Goal: Task Accomplishment & Management: Use online tool/utility

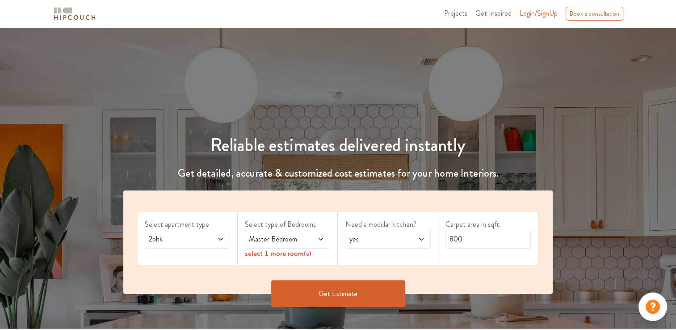
click at [218, 240] on icon at bounding box center [220, 239] width 7 height 7
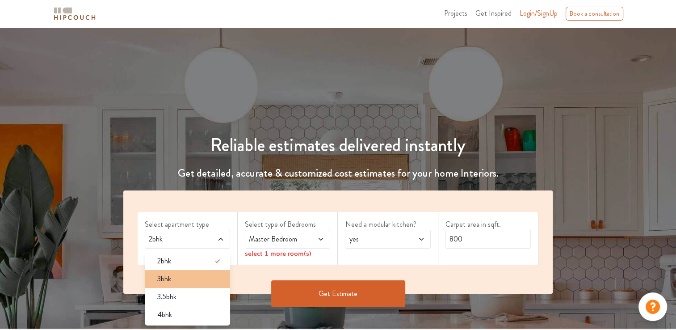
click at [202, 275] on div "3bhk" at bounding box center [190, 279] width 80 height 11
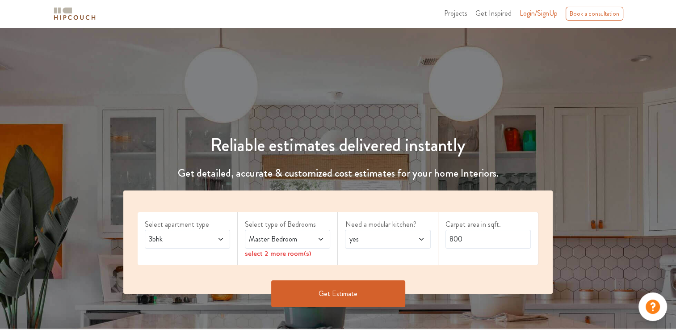
click at [318, 239] on icon at bounding box center [320, 239] width 7 height 7
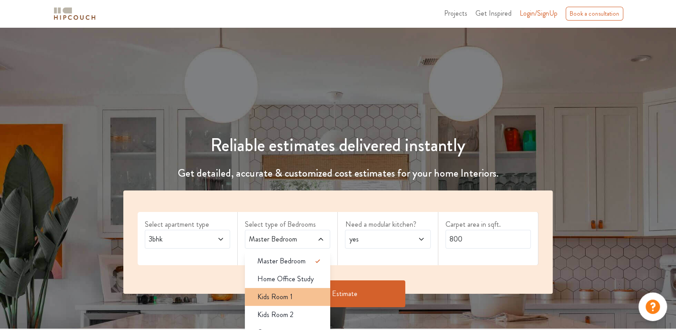
scroll to position [149, 0]
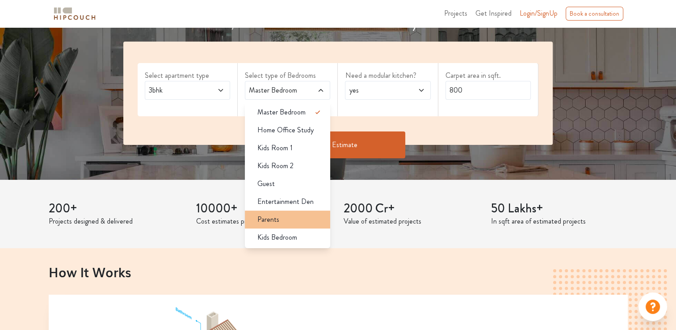
click at [292, 216] on div "Parents" at bounding box center [290, 219] width 80 height 11
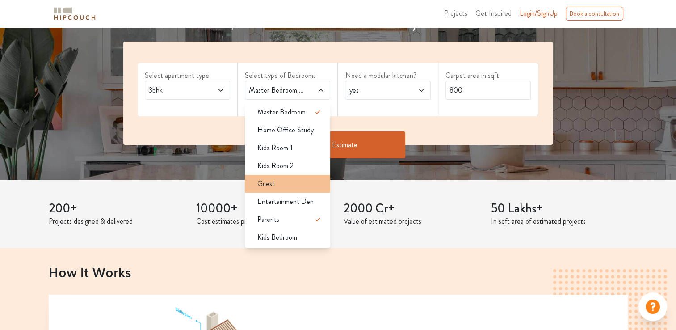
click at [288, 185] on div "Guest" at bounding box center [290, 183] width 80 height 11
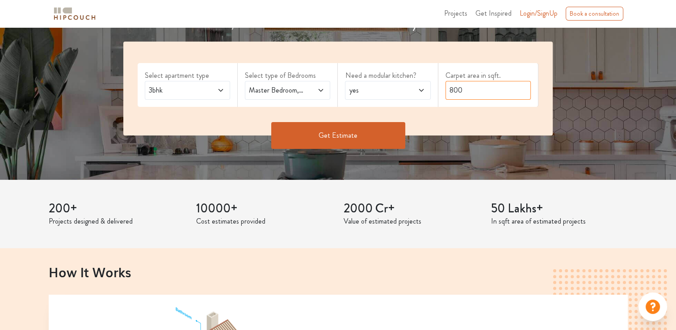
drag, startPoint x: 485, startPoint y: 92, endPoint x: 444, endPoint y: 92, distance: 41.1
click at [444, 92] on div "Carpet area in sqft. 800" at bounding box center [489, 85] width 100 height 44
type input "1100"
click at [350, 139] on button "Get Estimate" at bounding box center [338, 135] width 134 height 27
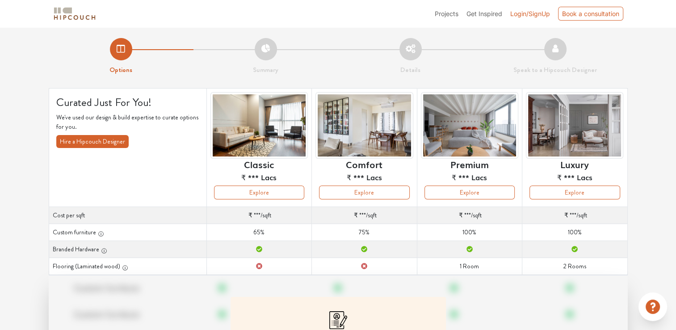
scroll to position [109, 0]
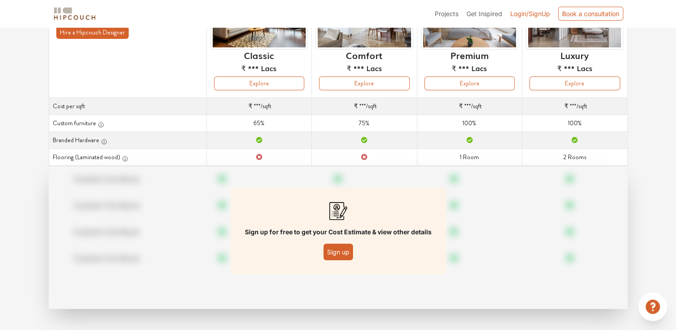
click at [335, 255] on button "Sign up" at bounding box center [339, 252] width 30 height 17
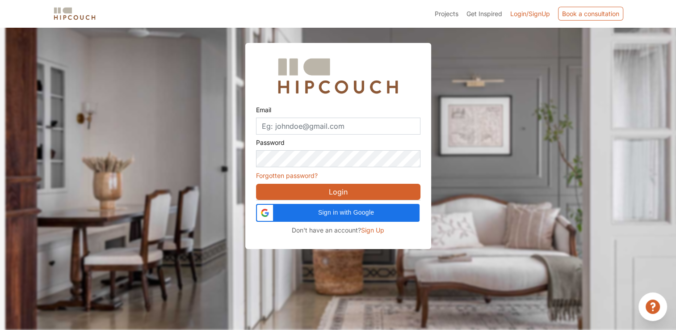
scroll to position [27, 0]
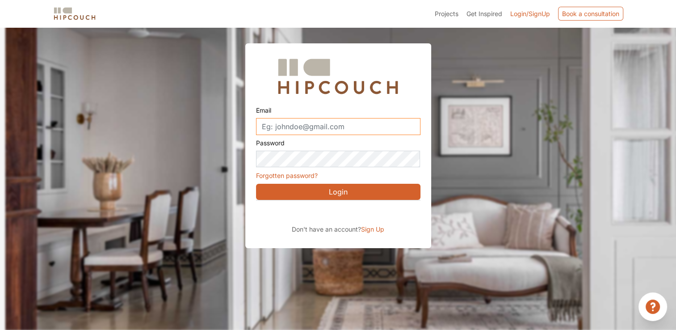
click at [383, 130] on input "Email" at bounding box center [338, 126] width 165 height 17
type input "bhadrakantchampaneria@yahoo.com"
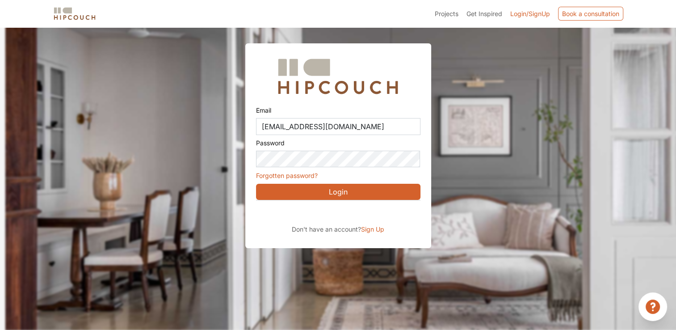
click at [373, 230] on span "Sign Up" at bounding box center [372, 229] width 23 height 8
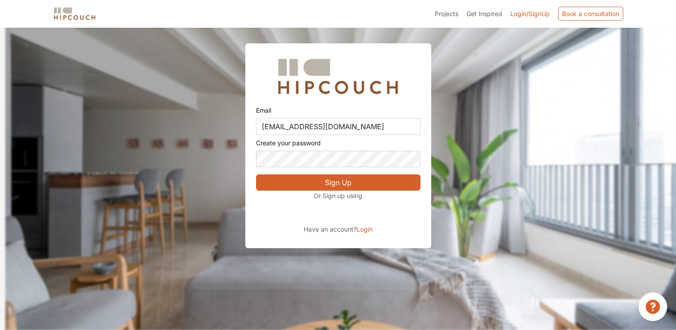
click at [341, 182] on button "Sign Up" at bounding box center [338, 182] width 165 height 16
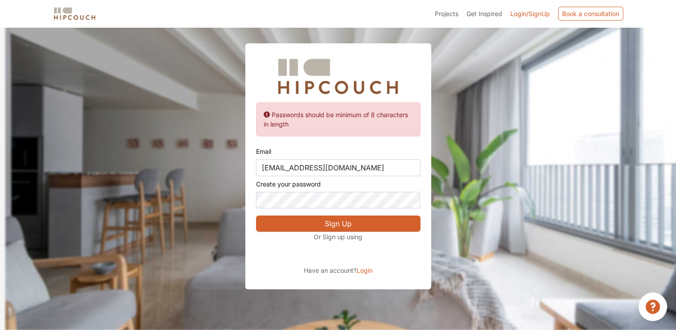
click at [342, 220] on button "Sign Up" at bounding box center [338, 223] width 165 height 16
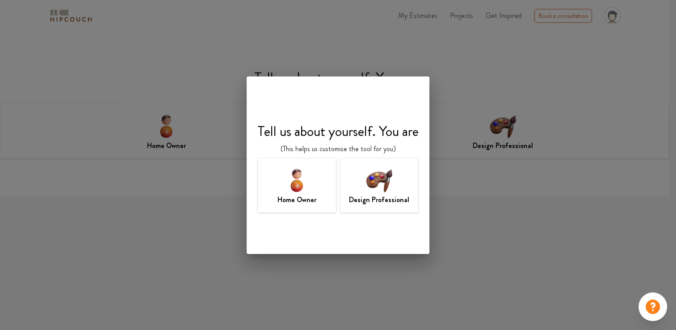
click at [386, 193] on img at bounding box center [379, 179] width 29 height 29
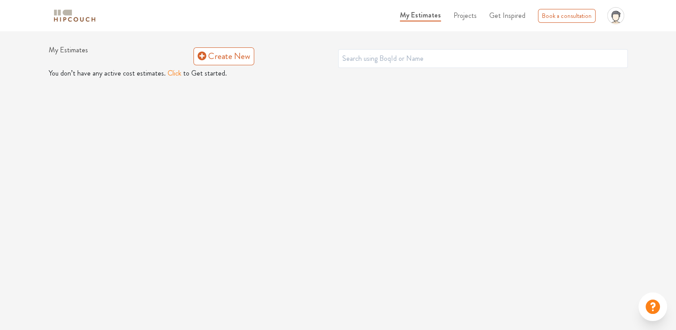
click at [172, 74] on button "Click" at bounding box center [175, 73] width 14 height 11
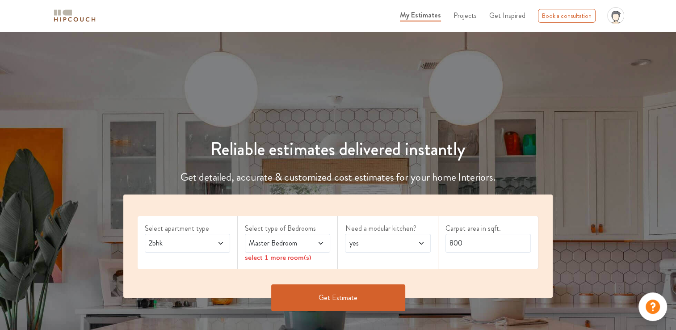
click at [220, 243] on icon at bounding box center [220, 243] width 7 height 7
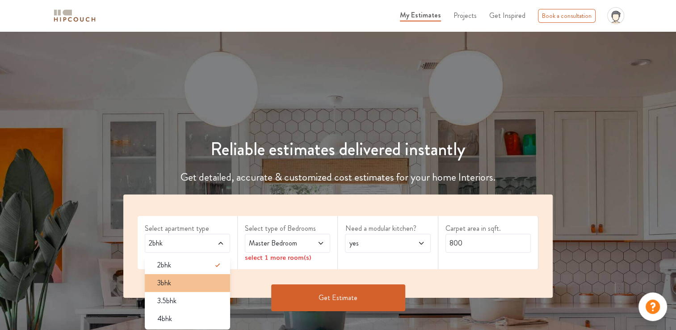
click at [201, 281] on div "3bhk" at bounding box center [190, 283] width 80 height 11
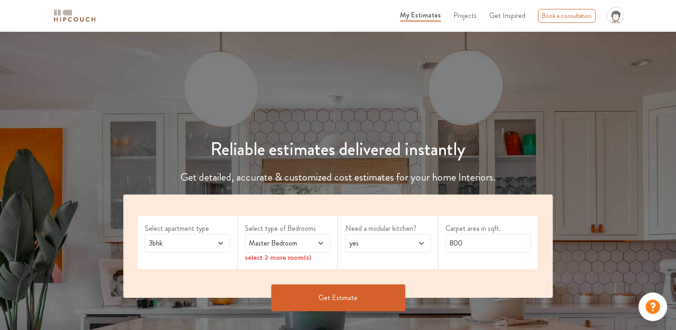
click at [320, 246] on icon at bounding box center [320, 243] width 7 height 7
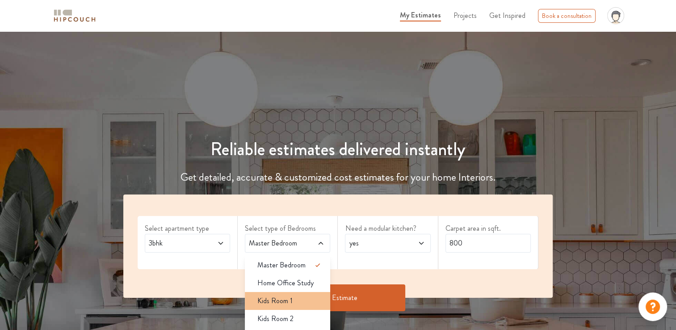
scroll to position [149, 0]
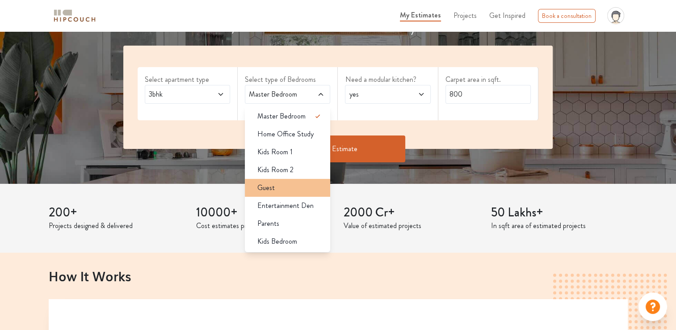
click at [289, 187] on div "Guest" at bounding box center [290, 187] width 80 height 11
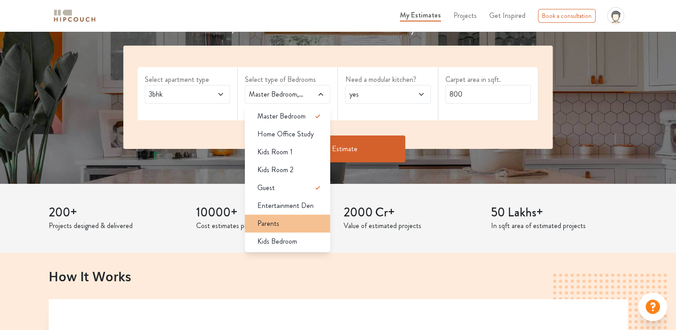
click at [283, 223] on div "Parents" at bounding box center [290, 223] width 80 height 11
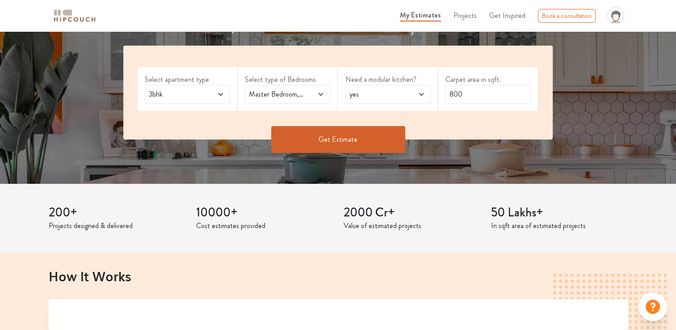
click at [340, 139] on button "Get Estimate" at bounding box center [338, 139] width 134 height 27
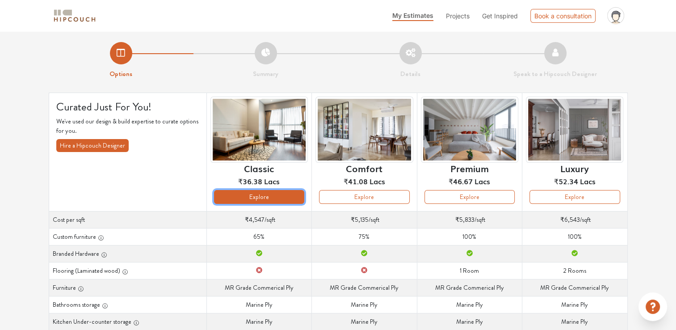
click at [262, 198] on button "Explore" at bounding box center [259, 197] width 90 height 14
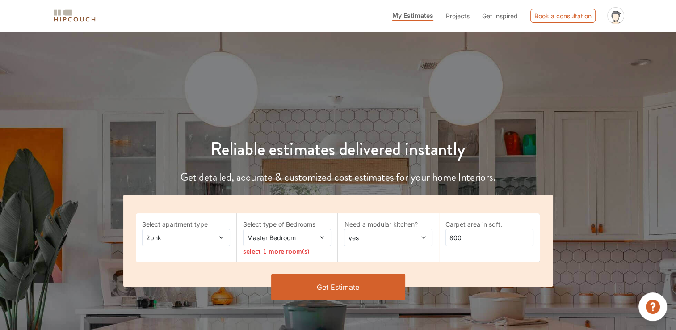
click at [322, 238] on icon at bounding box center [323, 237] width 4 height 2
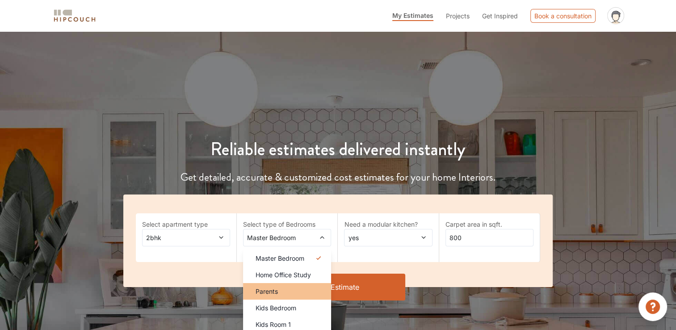
click at [298, 287] on div "Parents" at bounding box center [290, 291] width 83 height 9
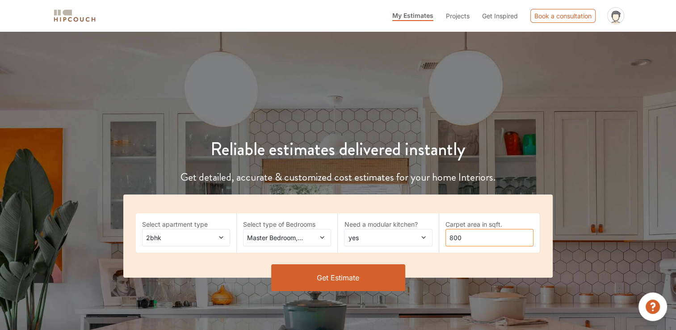
drag, startPoint x: 473, startPoint y: 232, endPoint x: 438, endPoint y: 236, distance: 34.6
click at [438, 236] on div "Select apartment type 2bhk Select type of Bedrooms Master Bedroom,Parents Need …" at bounding box center [338, 235] width 430 height 83
type input "1100"
click at [347, 278] on button "Get Estimate" at bounding box center [338, 277] width 134 height 27
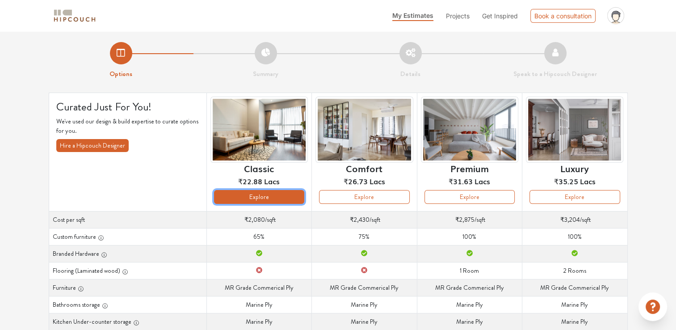
click at [262, 197] on button "Explore" at bounding box center [259, 197] width 90 height 14
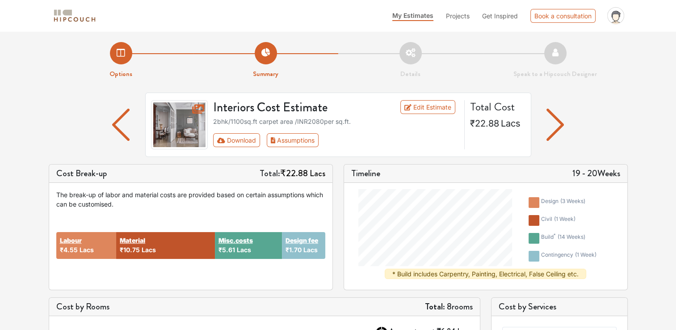
click at [411, 54] on li "Details" at bounding box center [410, 60] width 145 height 37
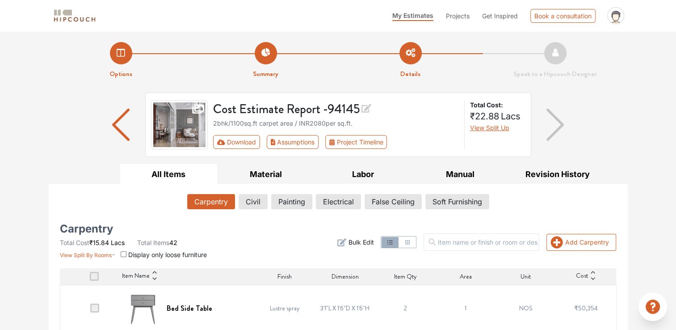
click at [267, 63] on li "Summary" at bounding box center [266, 60] width 145 height 37
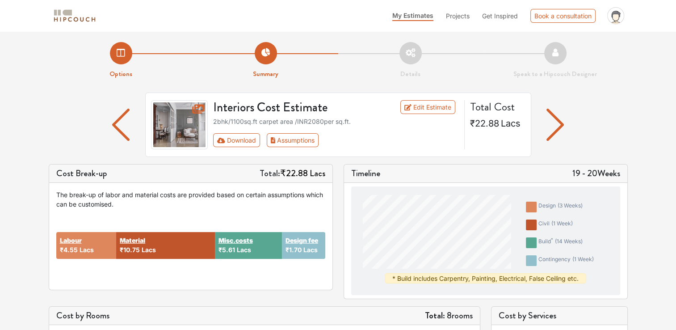
click at [125, 58] on li "Options" at bounding box center [121, 60] width 145 height 37
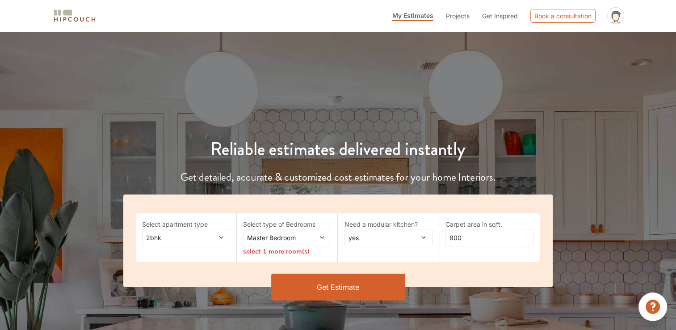
click at [226, 237] on div "2bhk" at bounding box center [186, 237] width 88 height 17
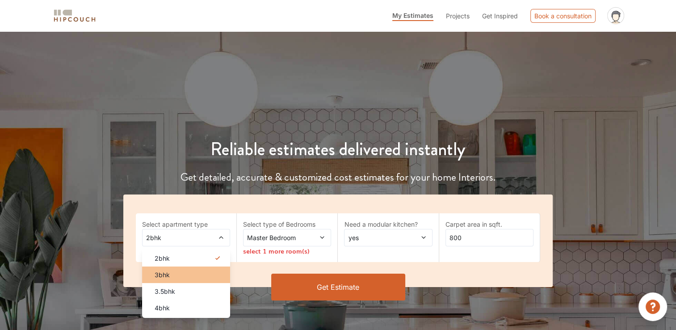
click at [202, 273] on div "3bhk" at bounding box center [189, 274] width 83 height 9
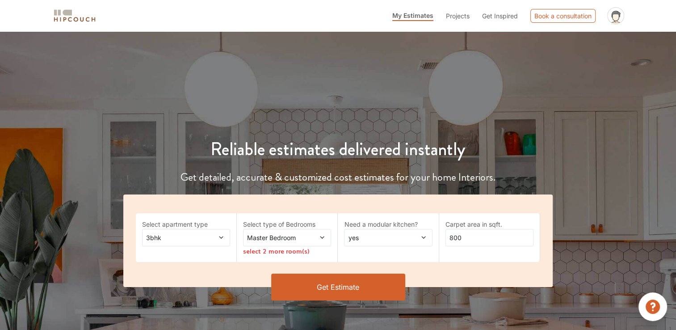
click at [324, 237] on icon at bounding box center [322, 237] width 6 height 6
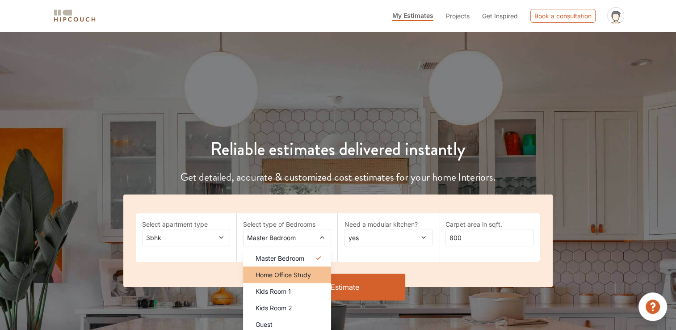
scroll to position [149, 0]
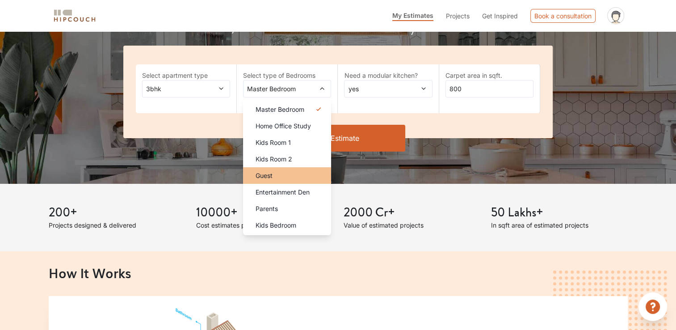
click at [277, 173] on div "Guest" at bounding box center [290, 175] width 83 height 9
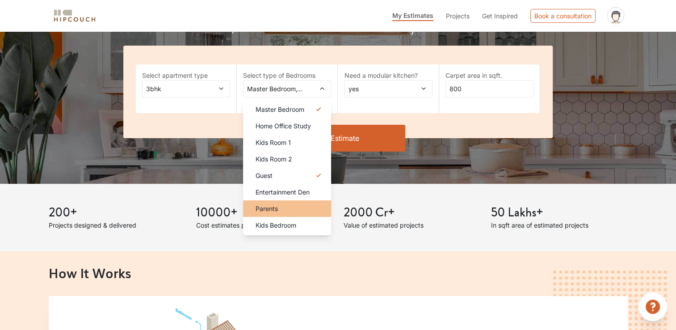
click at [281, 208] on div "Parents" at bounding box center [290, 208] width 83 height 9
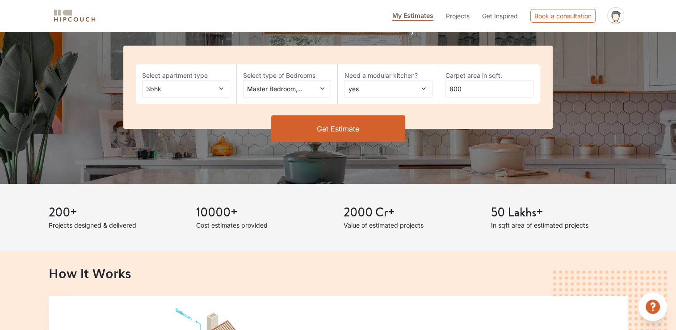
click at [424, 87] on icon at bounding box center [424, 88] width 6 height 6
drag, startPoint x: 462, startPoint y: 88, endPoint x: 436, endPoint y: 92, distance: 26.2
click at [436, 92] on div "Select apartment type 3bhk Select type of Bedrooms Master Bedroom,Guest,Parents…" at bounding box center [338, 87] width 430 height 83
type input "1000"
click at [383, 124] on button "Get Estimate" at bounding box center [338, 128] width 134 height 27
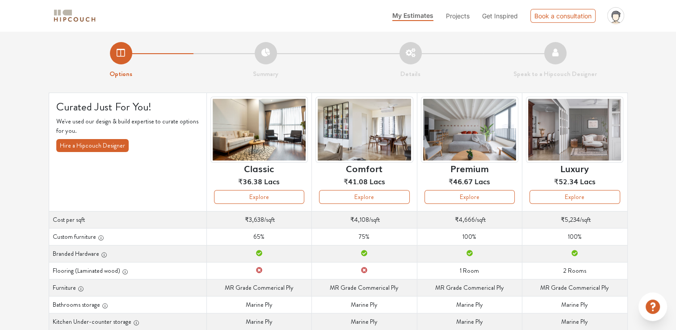
click at [264, 53] on li "Summary" at bounding box center [266, 60] width 145 height 37
click at [264, 54] on li "Summary" at bounding box center [266, 60] width 145 height 37
click at [267, 148] on img at bounding box center [259, 130] width 97 height 67
click at [259, 195] on button "Explore" at bounding box center [259, 197] width 90 height 14
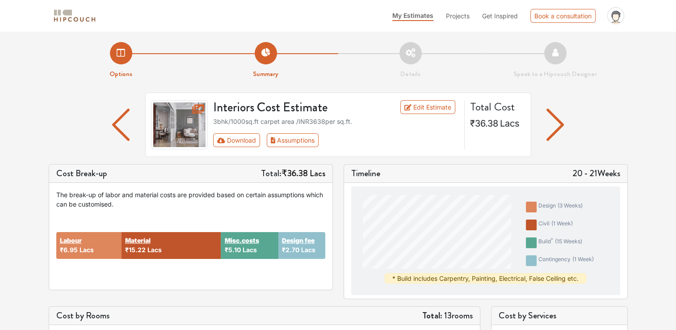
click at [412, 53] on li "Details" at bounding box center [410, 60] width 145 height 37
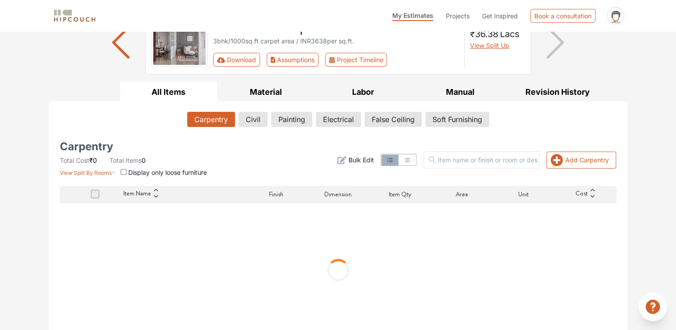
scroll to position [95, 0]
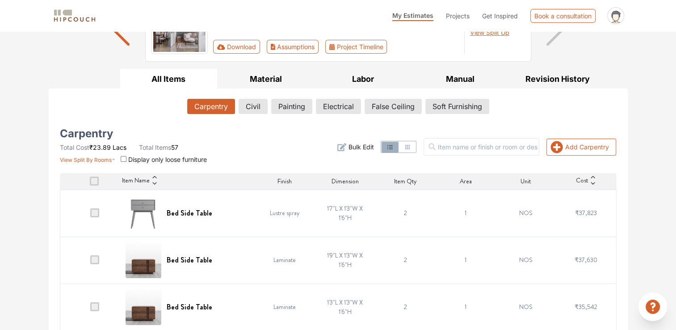
click at [93, 214] on span at bounding box center [94, 212] width 9 height 9
click at [90, 215] on input "checkbox" at bounding box center [90, 215] width 0 height 0
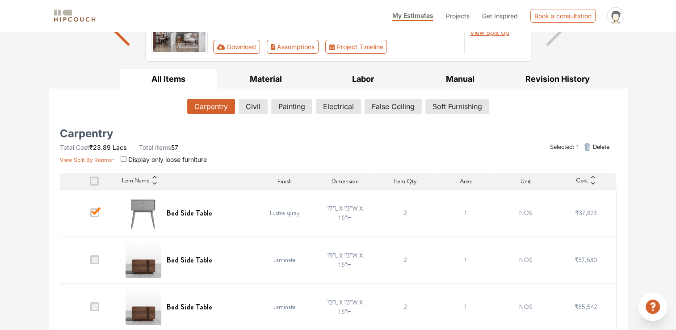
click at [93, 212] on span at bounding box center [94, 212] width 9 height 9
click at [90, 215] on input "checkbox" at bounding box center [90, 215] width 0 height 0
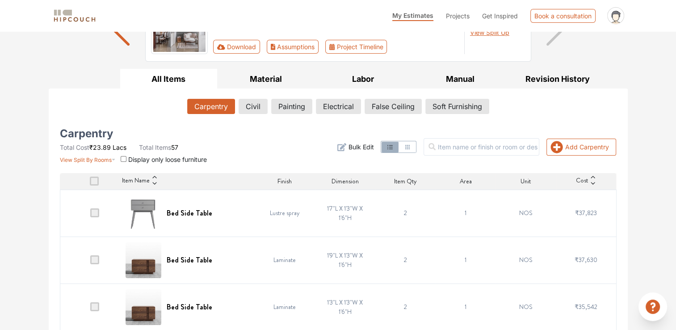
scroll to position [245, 0]
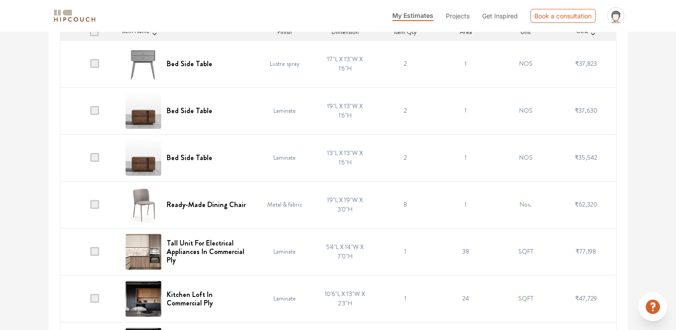
click at [402, 205] on td "8" at bounding box center [406, 204] width 60 height 47
click at [95, 204] on span at bounding box center [94, 204] width 9 height 9
click at [90, 207] on input "checkbox" at bounding box center [90, 207] width 0 height 0
click at [400, 202] on td "8" at bounding box center [406, 204] width 60 height 47
click at [400, 204] on td "8" at bounding box center [406, 204] width 60 height 47
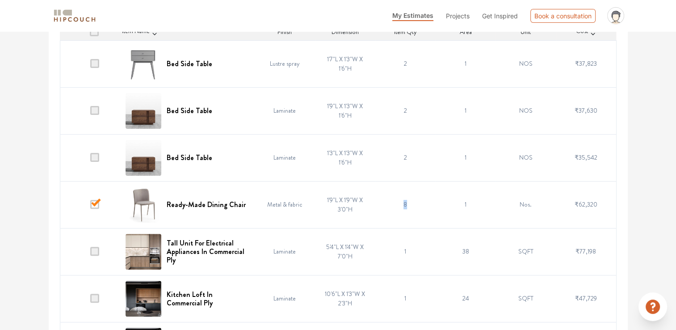
drag, startPoint x: 401, startPoint y: 203, endPoint x: 396, endPoint y: 206, distance: 6.2
click at [396, 206] on td "8" at bounding box center [406, 204] width 60 height 47
click at [96, 203] on span at bounding box center [94, 204] width 9 height 9
click at [90, 207] on input "checkbox" at bounding box center [90, 207] width 0 height 0
click at [527, 205] on td "Nos." at bounding box center [526, 204] width 60 height 47
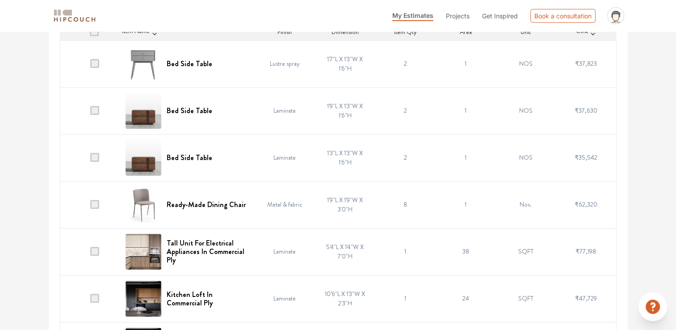
scroll to position [95, 0]
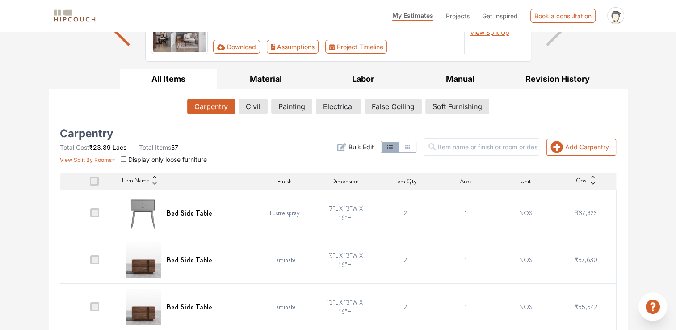
click at [592, 184] on icon at bounding box center [593, 183] width 6 height 6
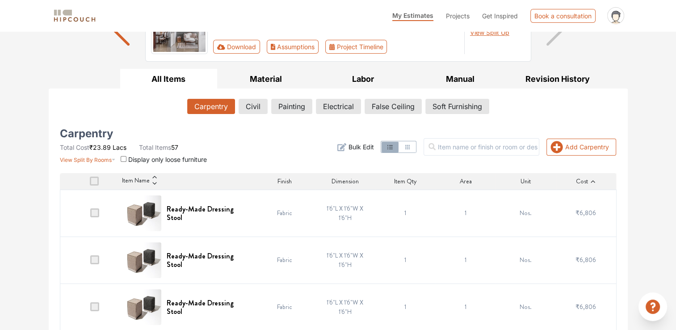
click at [592, 180] on icon at bounding box center [593, 181] width 4 height 2
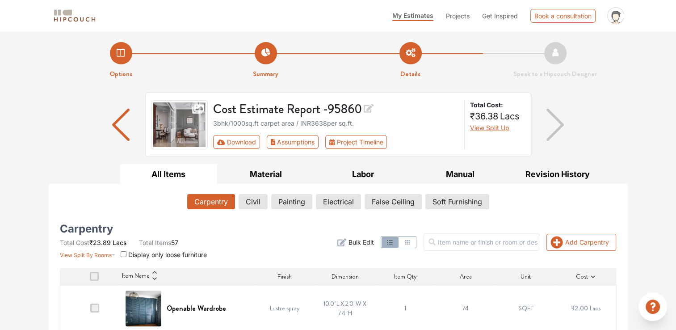
scroll to position [149, 0]
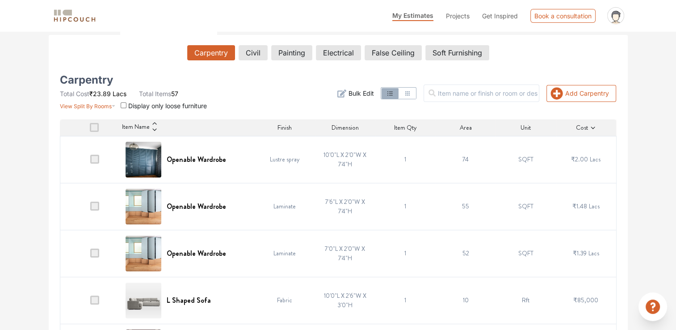
click at [593, 127] on icon at bounding box center [593, 128] width 6 height 6
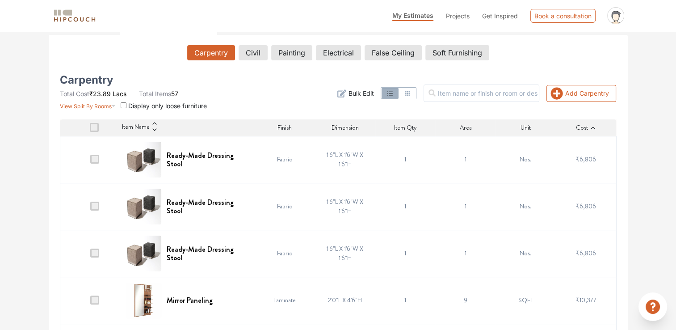
click at [593, 127] on icon at bounding box center [593, 128] width 6 height 6
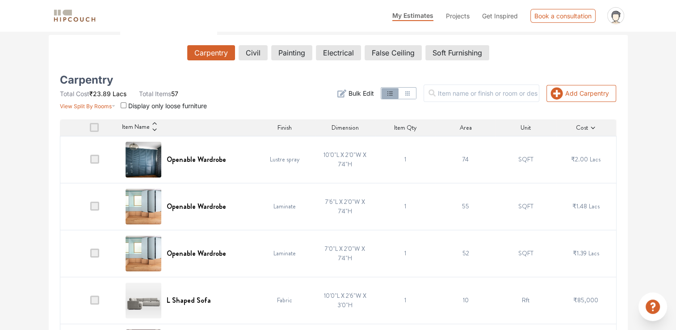
click at [593, 127] on icon at bounding box center [593, 128] width 6 height 6
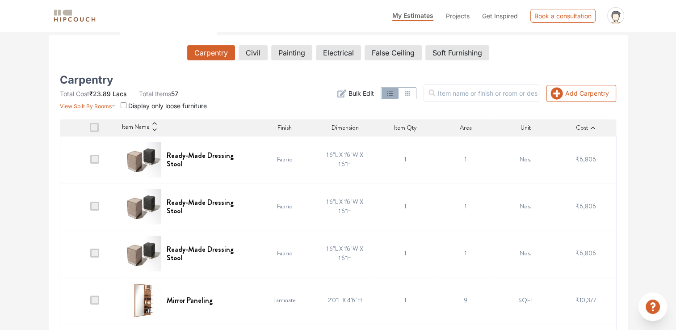
click at [592, 126] on icon at bounding box center [593, 128] width 6 height 6
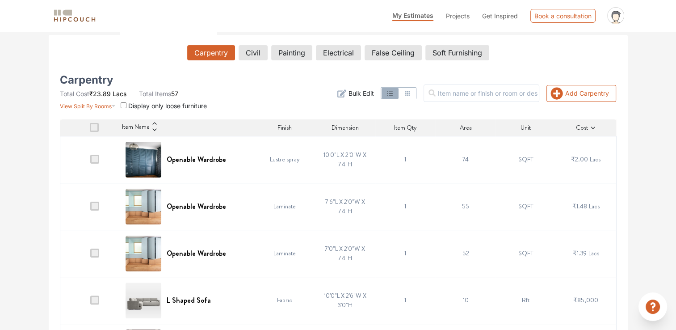
click at [154, 124] on icon at bounding box center [154, 123] width 4 height 2
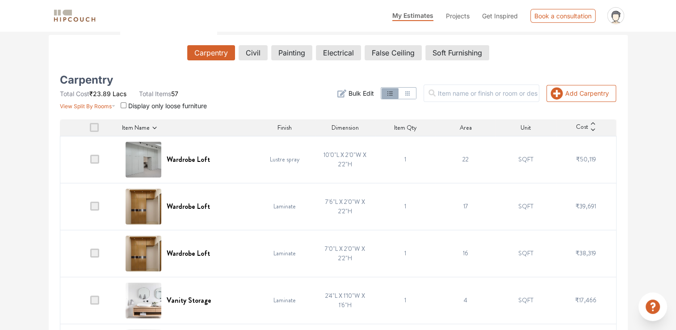
click at [154, 125] on icon at bounding box center [155, 128] width 6 height 6
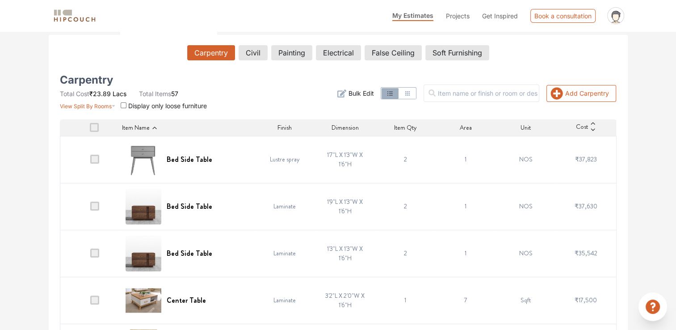
click at [154, 125] on icon at bounding box center [155, 128] width 6 height 6
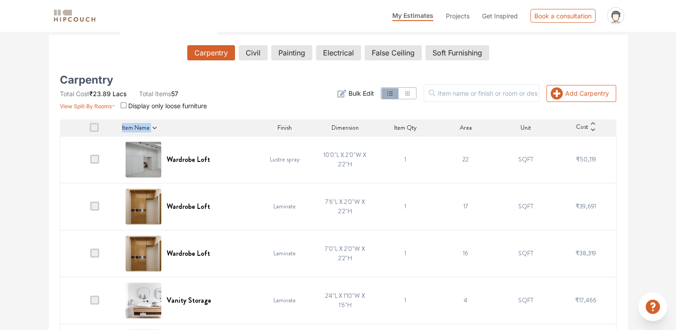
click at [154, 125] on icon at bounding box center [155, 128] width 6 height 6
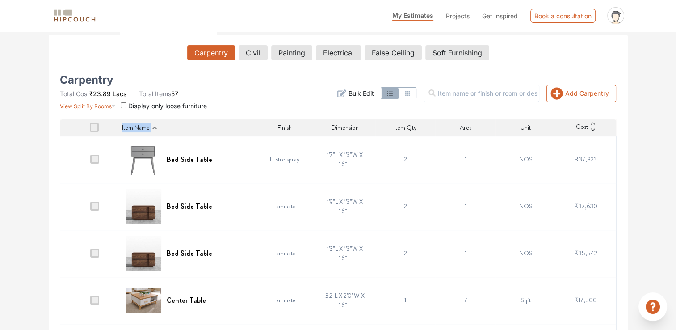
click at [154, 124] on div "Item Name" at bounding box center [188, 127] width 133 height 9
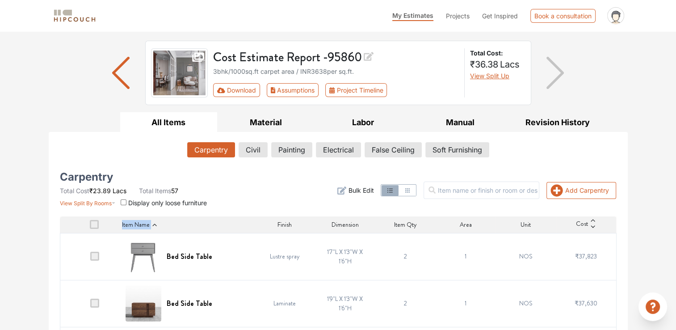
scroll to position [0, 0]
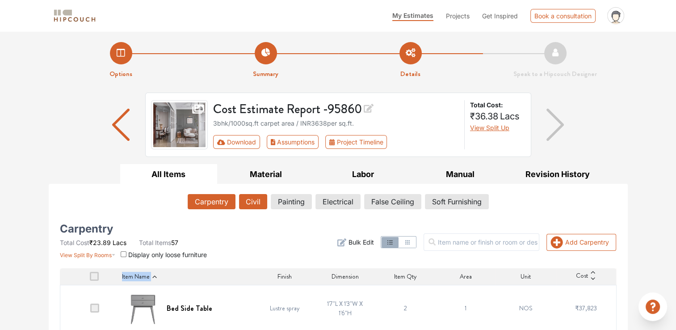
click at [250, 206] on button "Civil" at bounding box center [253, 201] width 28 height 15
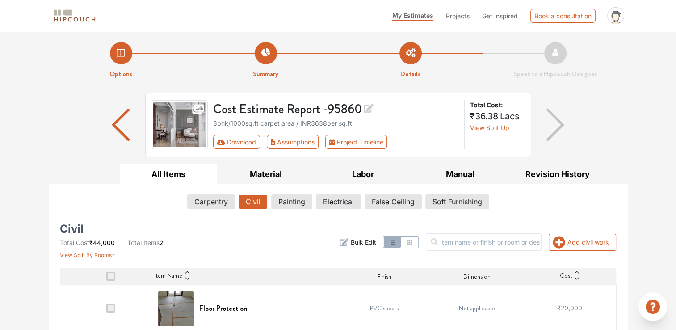
scroll to position [55, 0]
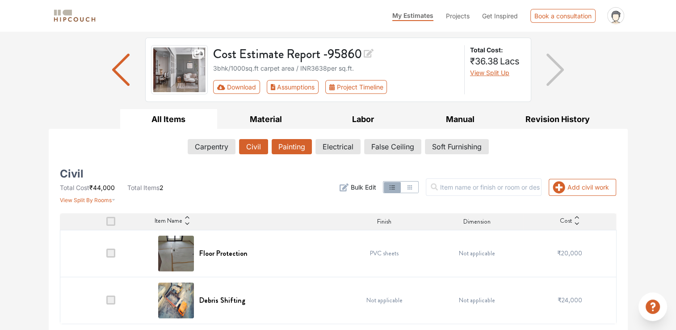
click at [286, 149] on button "Painting" at bounding box center [292, 146] width 40 height 15
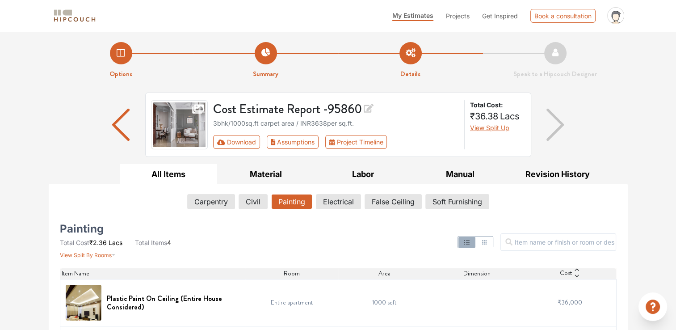
scroll to position [0, 0]
click at [332, 203] on button "Electrical" at bounding box center [339, 201] width 44 height 15
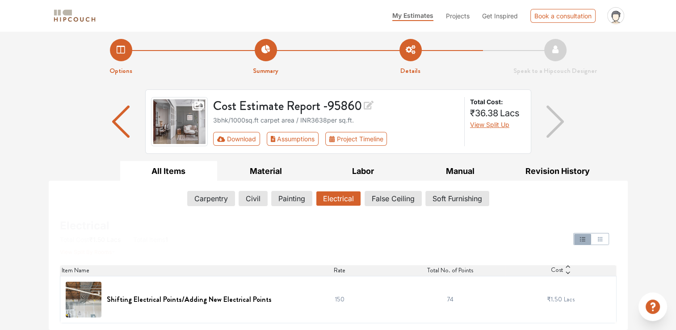
scroll to position [2, 0]
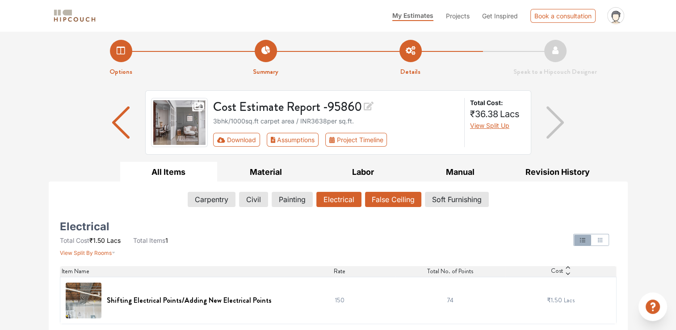
click at [389, 201] on button "False Ceiling" at bounding box center [393, 199] width 56 height 15
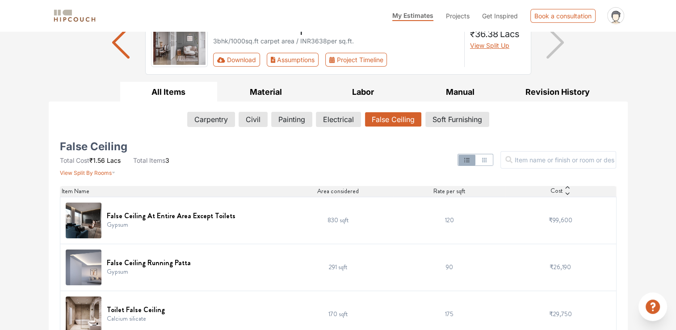
scroll to position [96, 0]
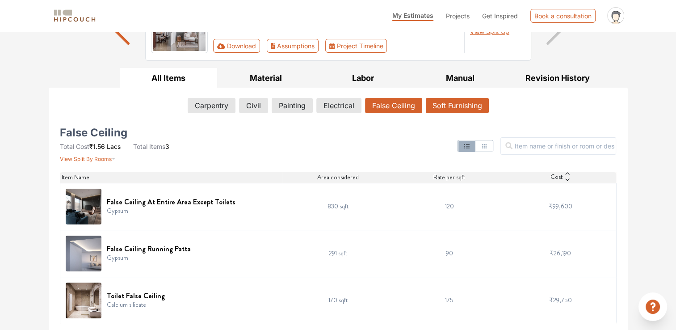
click at [448, 105] on button "Soft Furnishing" at bounding box center [457, 105] width 63 height 15
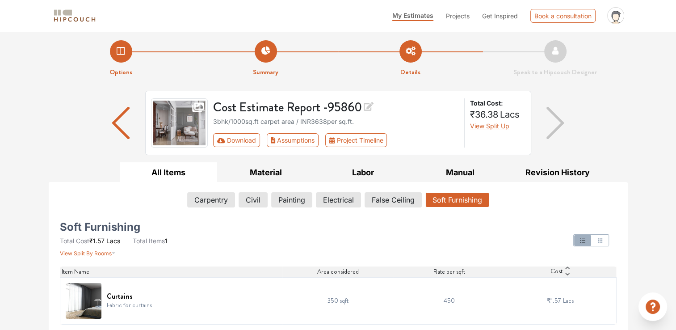
scroll to position [2, 0]
click at [268, 172] on button "Material" at bounding box center [265, 172] width 97 height 20
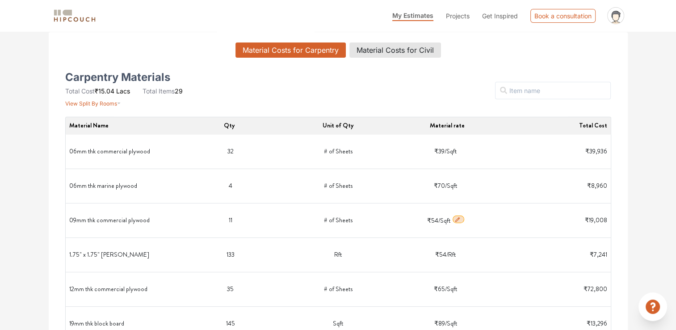
scroll to position [300, 0]
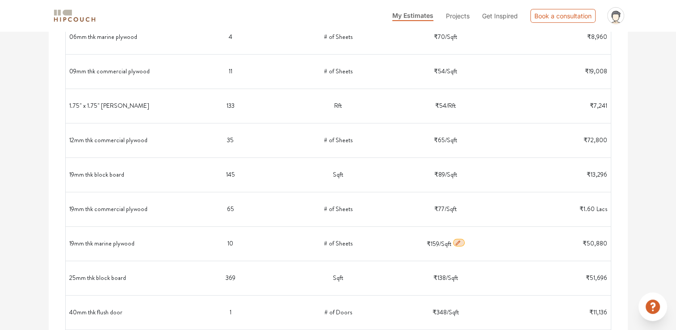
click at [456, 242] on icon "button" at bounding box center [458, 243] width 6 height 6
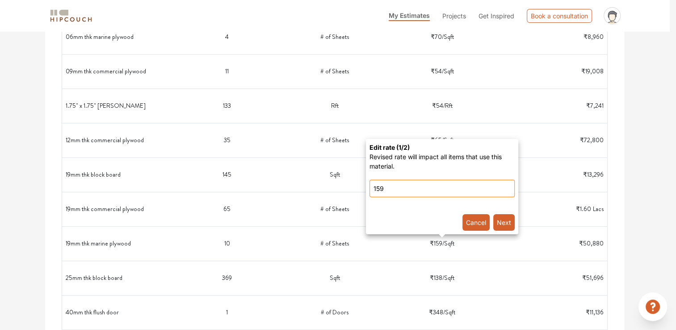
drag, startPoint x: 393, startPoint y: 190, endPoint x: 372, endPoint y: 189, distance: 21.1
click at [372, 189] on input "159" at bounding box center [442, 188] width 145 height 17
type input "80"
click at [501, 223] on button "Next" at bounding box center [504, 222] width 21 height 17
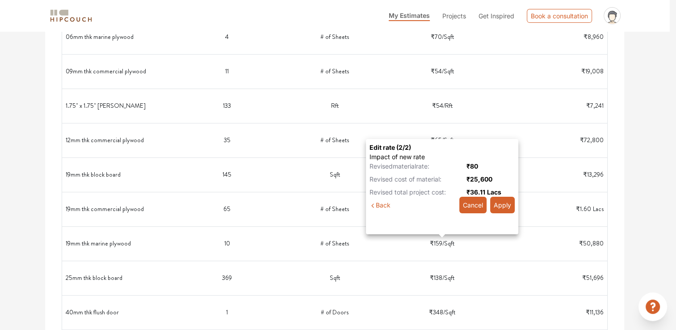
click at [501, 209] on button "Apply" at bounding box center [502, 205] width 25 height 17
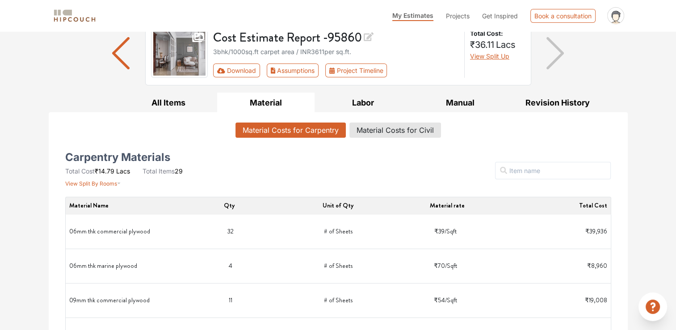
scroll to position [71, 0]
click at [365, 103] on button "Labor" at bounding box center [363, 103] width 97 height 20
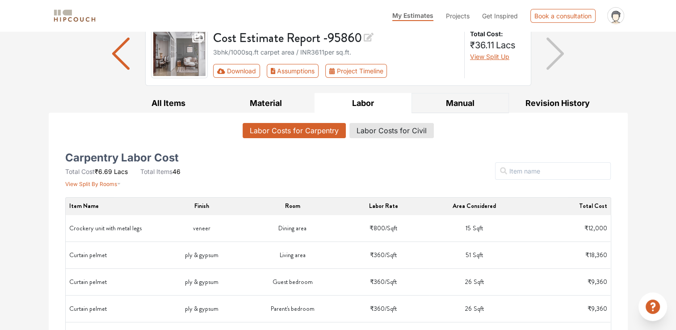
click at [457, 105] on button "Manual" at bounding box center [460, 103] width 97 height 20
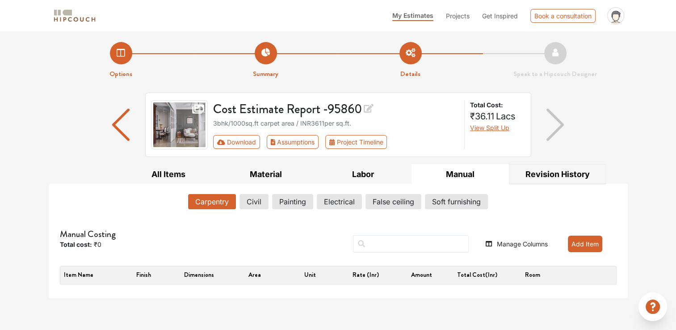
click at [542, 172] on button "Revision History" at bounding box center [557, 174] width 97 height 20
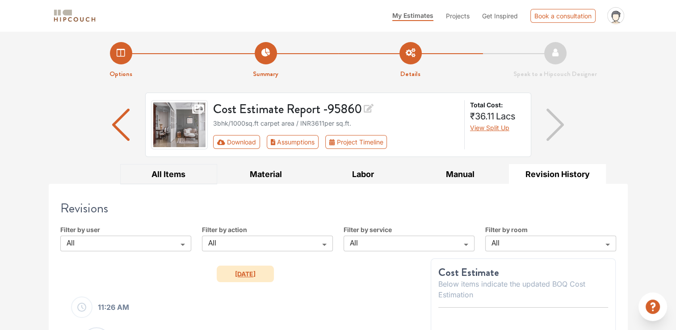
click at [165, 176] on button "All Items" at bounding box center [168, 174] width 97 height 20
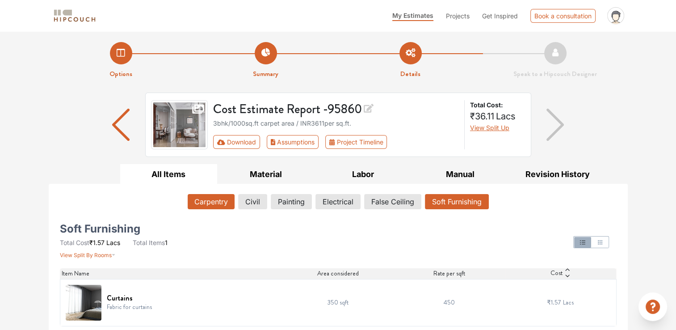
click at [207, 202] on button "Carpentry" at bounding box center [211, 201] width 47 height 15
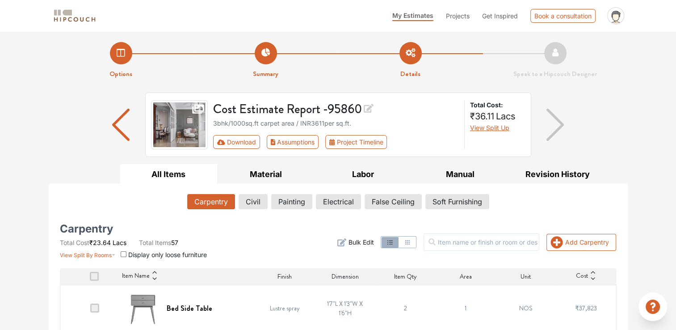
click at [262, 62] on li "Summary" at bounding box center [266, 60] width 145 height 37
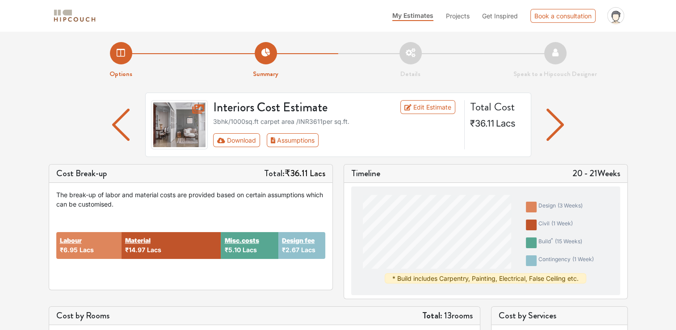
click at [118, 56] on li "Options" at bounding box center [121, 60] width 145 height 37
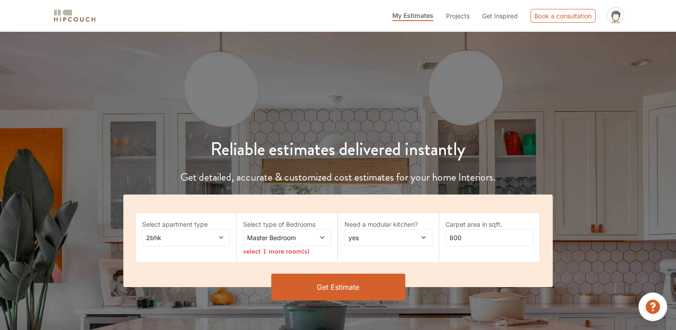
click at [223, 237] on icon at bounding box center [222, 237] width 4 height 2
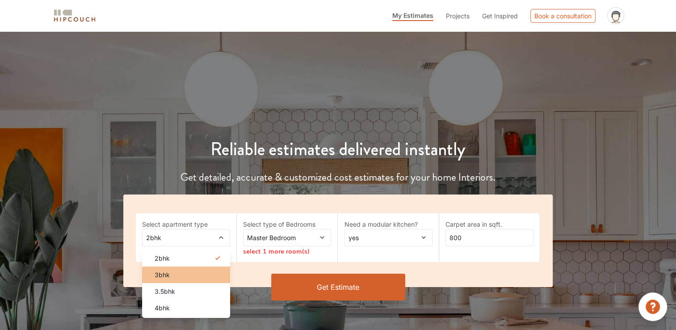
click at [175, 271] on div "3bhk" at bounding box center [189, 274] width 83 height 9
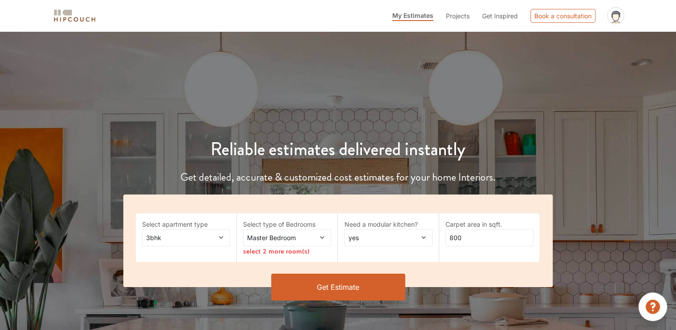
click at [324, 240] on icon at bounding box center [322, 237] width 6 height 6
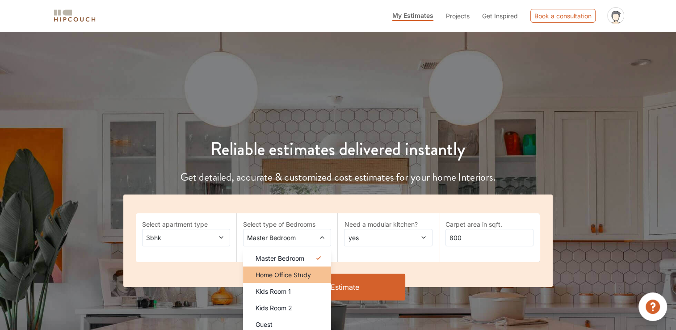
scroll to position [149, 0]
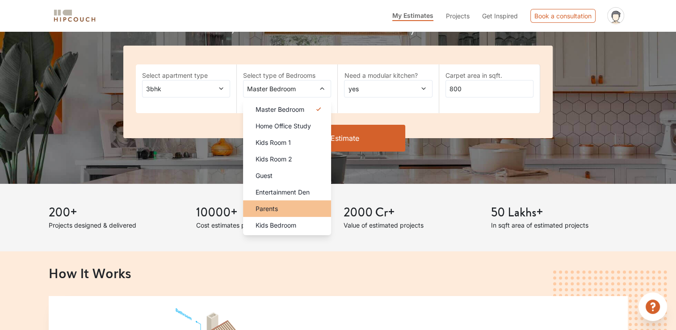
click at [270, 205] on span "Parents" at bounding box center [267, 208] width 22 height 9
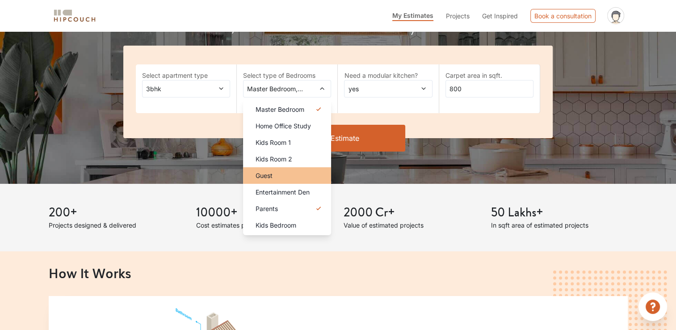
click at [276, 177] on div "Guest" at bounding box center [290, 175] width 83 height 9
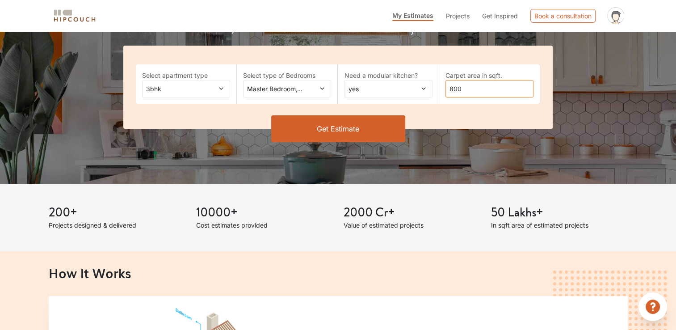
drag, startPoint x: 469, startPoint y: 90, endPoint x: 448, endPoint y: 91, distance: 21.0
click at [448, 91] on input "800" at bounding box center [490, 88] width 88 height 17
type input "2"
type input "1700"
click at [347, 126] on button "Get Estimate" at bounding box center [338, 128] width 134 height 27
